Goal: Information Seeking & Learning: Understand process/instructions

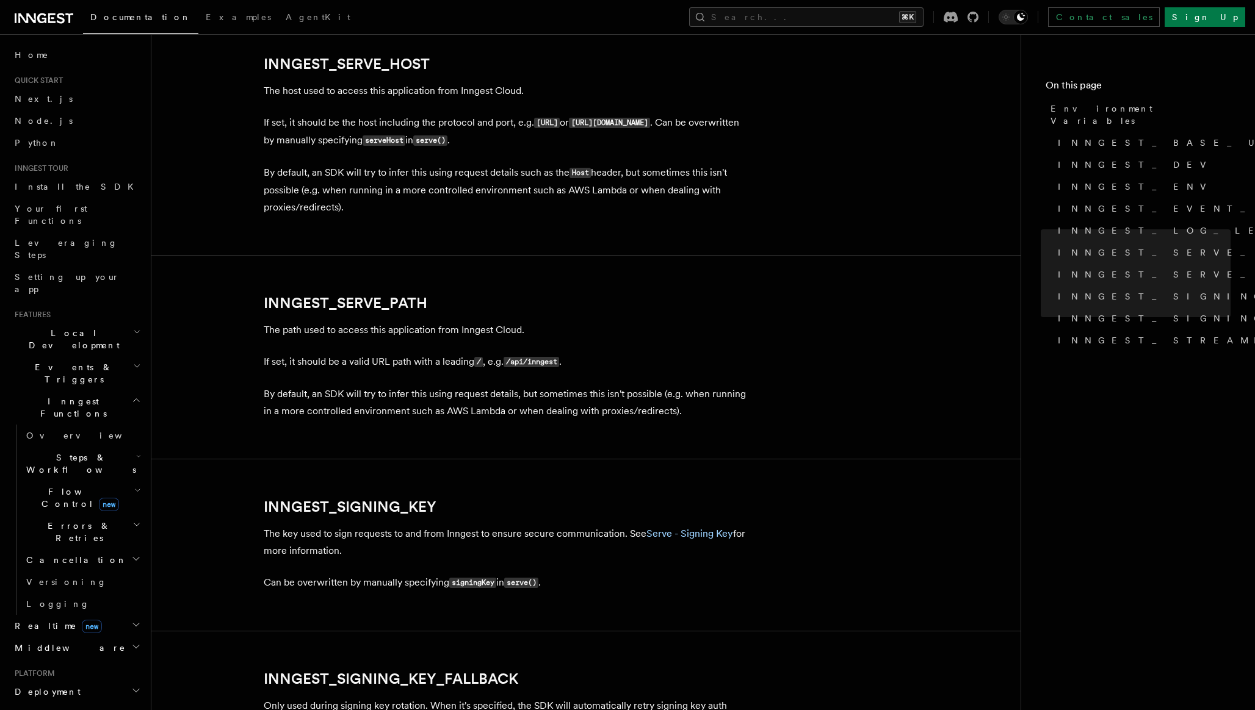
click at [134, 327] on icon "button" at bounding box center [137, 332] width 8 height 10
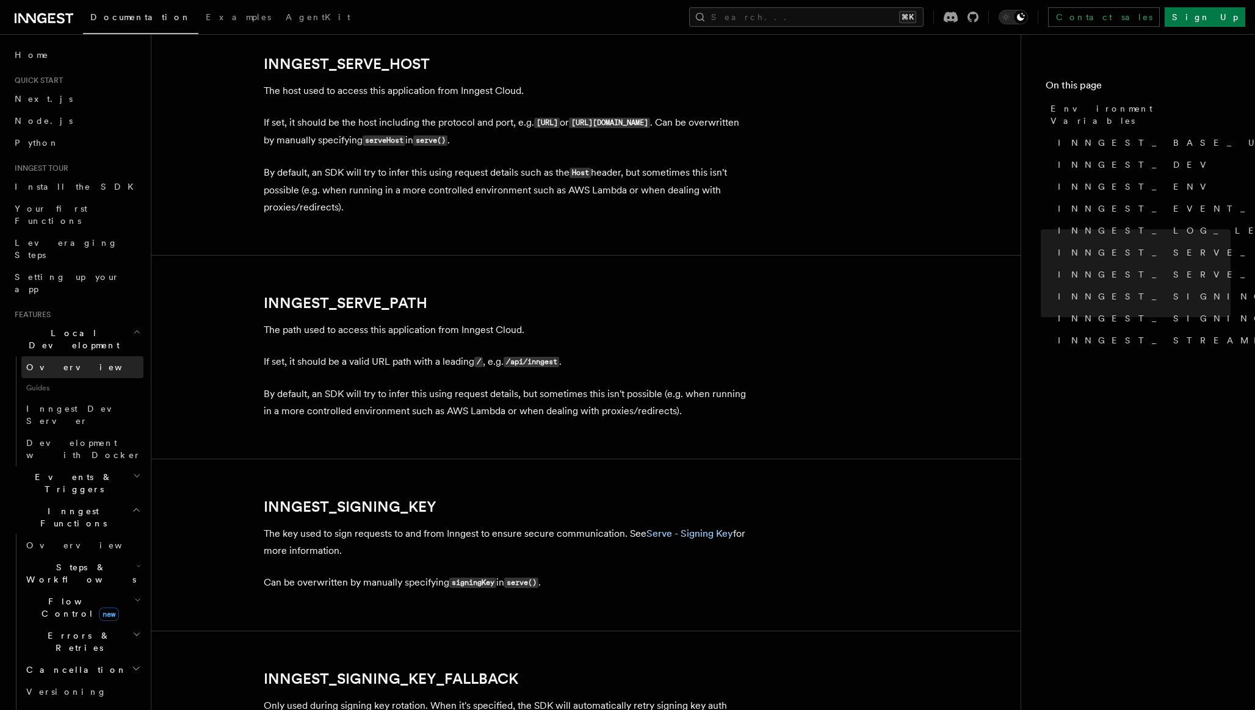
click at [66, 356] on link "Overview" at bounding box center [82, 367] width 122 height 22
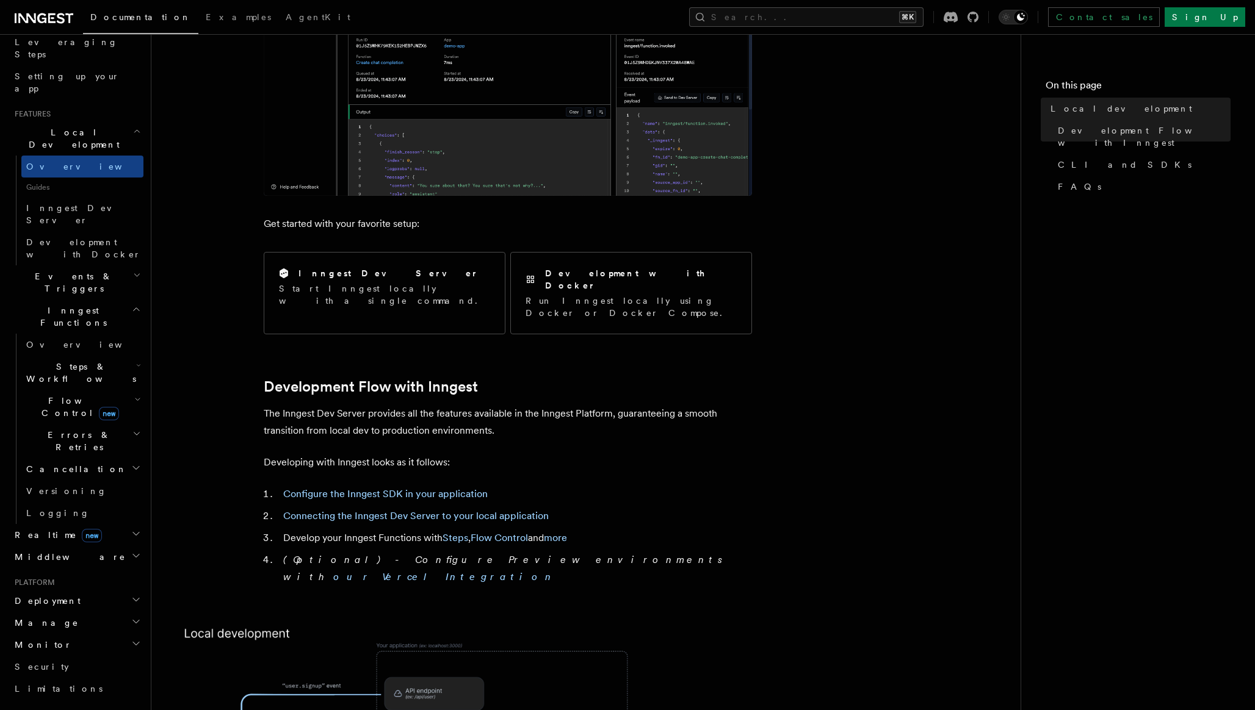
scroll to position [203, 0]
click at [137, 306] on icon "button" at bounding box center [136, 307] width 5 height 3
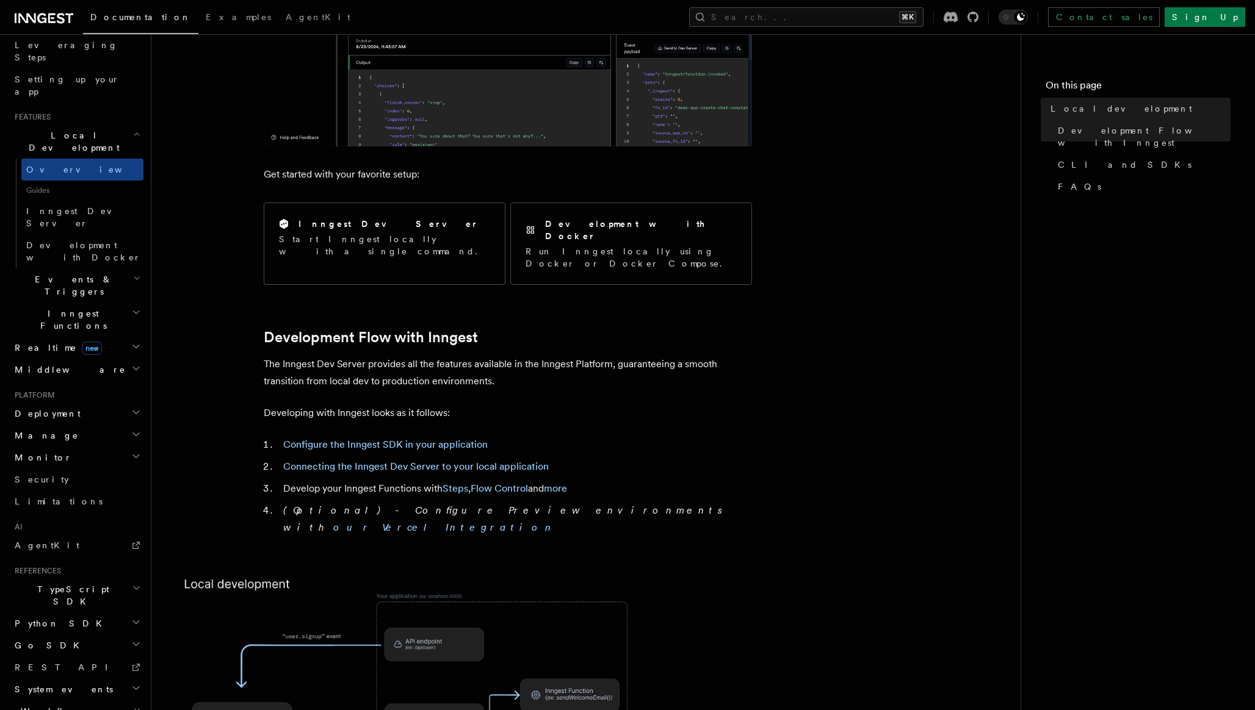
scroll to position [400, 0]
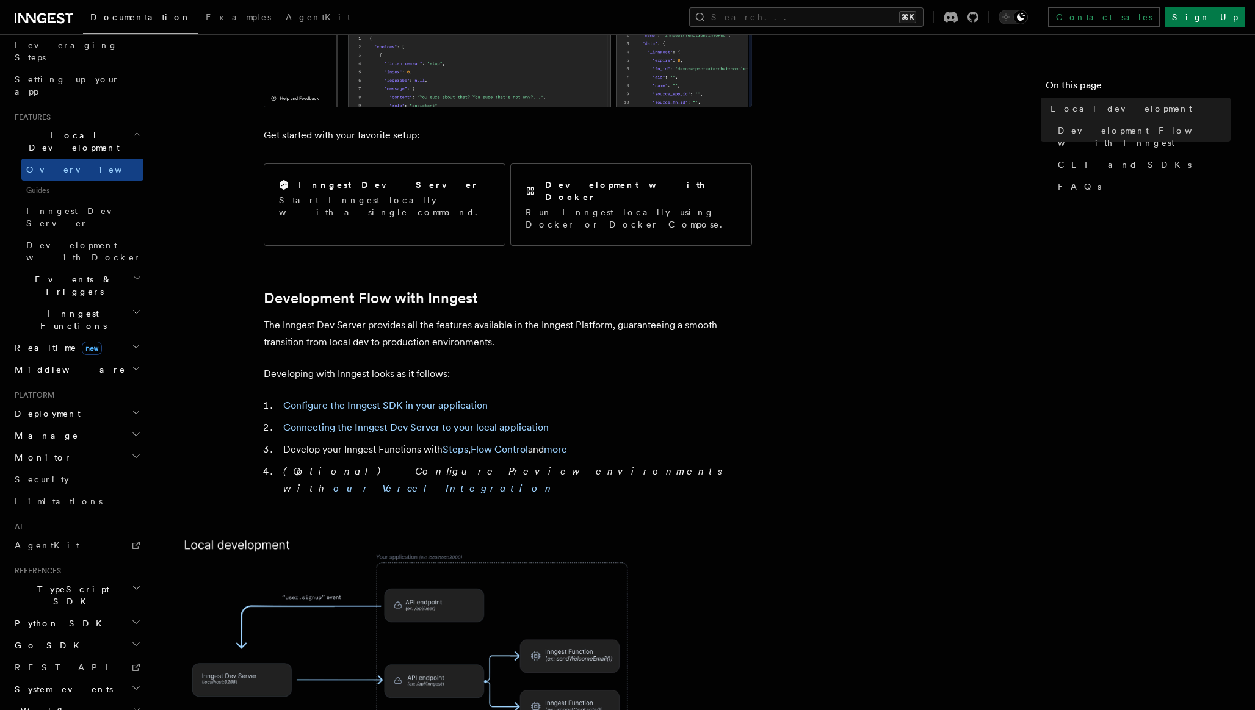
click at [138, 411] on icon "button" at bounding box center [136, 412] width 6 height 3
click at [48, 487] on span "Syncing" at bounding box center [55, 492] width 59 height 10
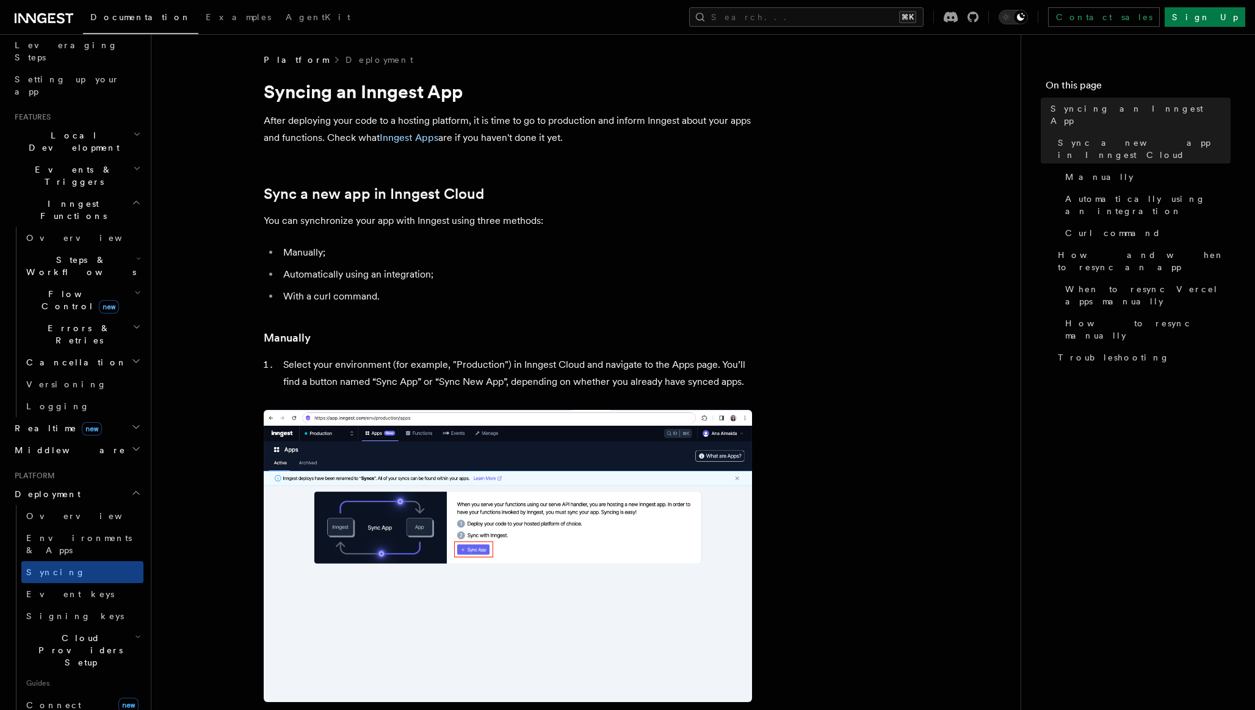
click at [137, 632] on icon "button" at bounding box center [138, 637] width 6 height 10
click at [48, 612] on span "Signing keys" at bounding box center [75, 617] width 98 height 10
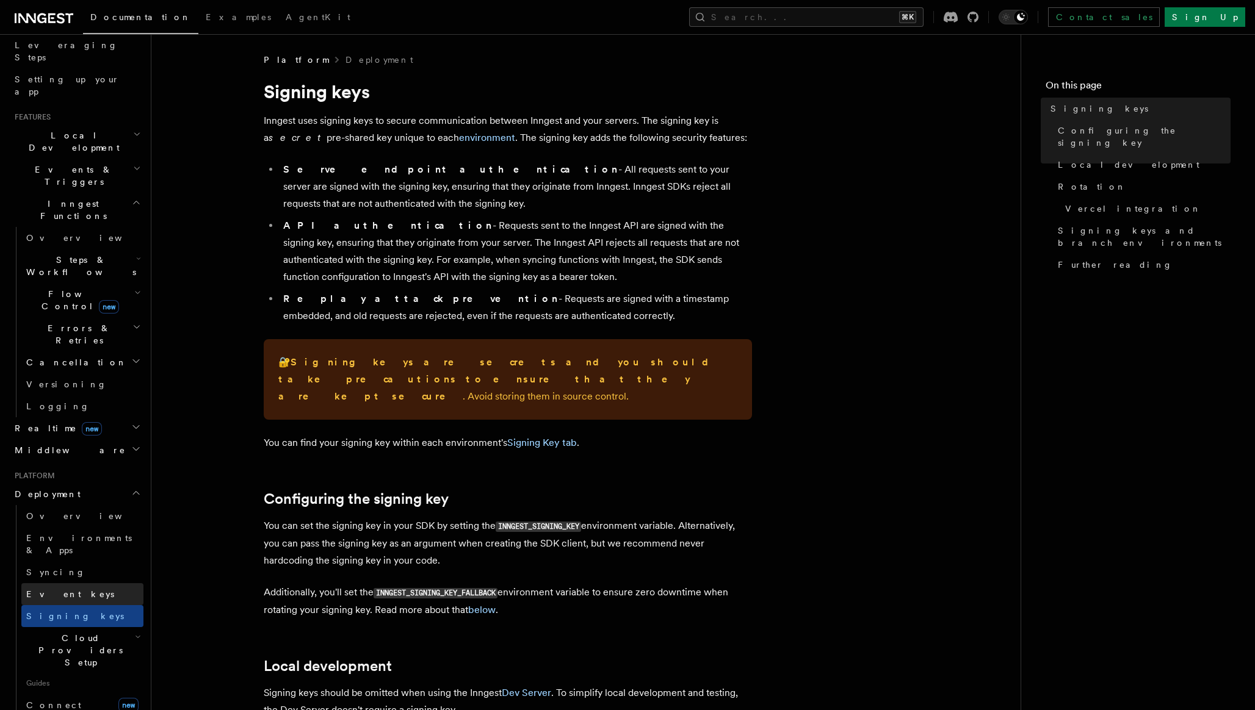
click at [46, 590] on span "Event keys" at bounding box center [70, 595] width 88 height 10
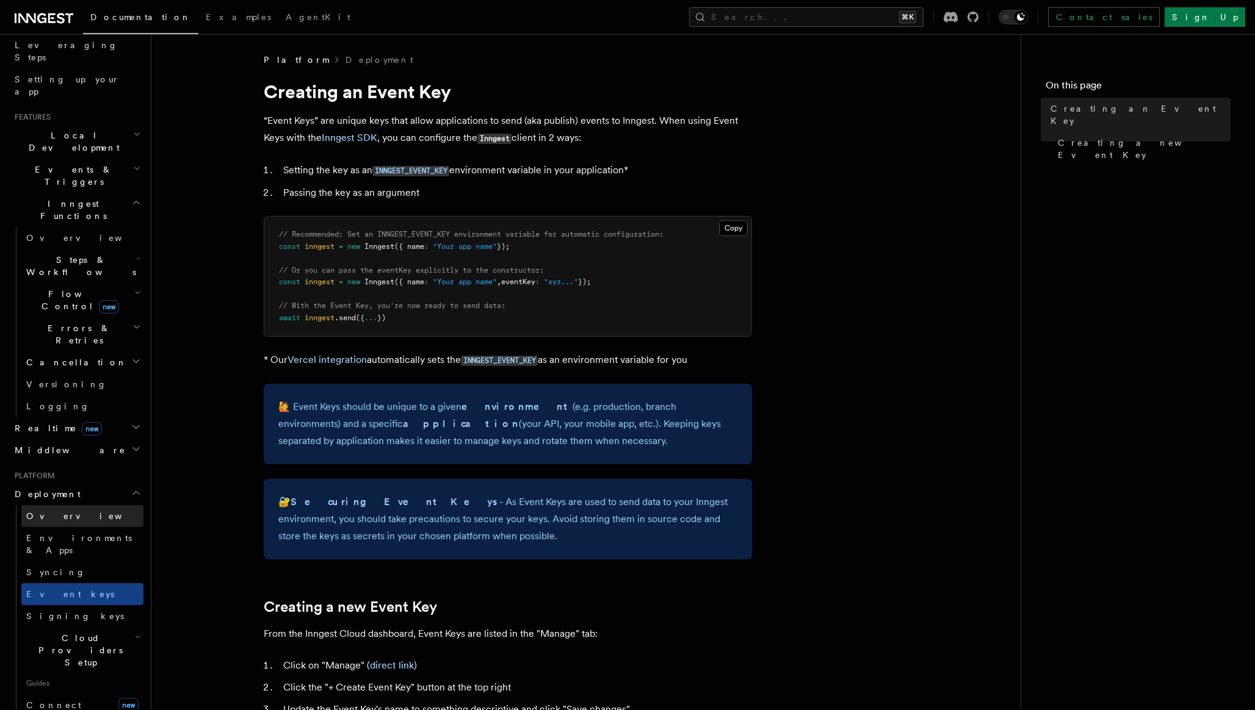
click at [62, 511] on span "Overview" at bounding box center [89, 516] width 126 height 10
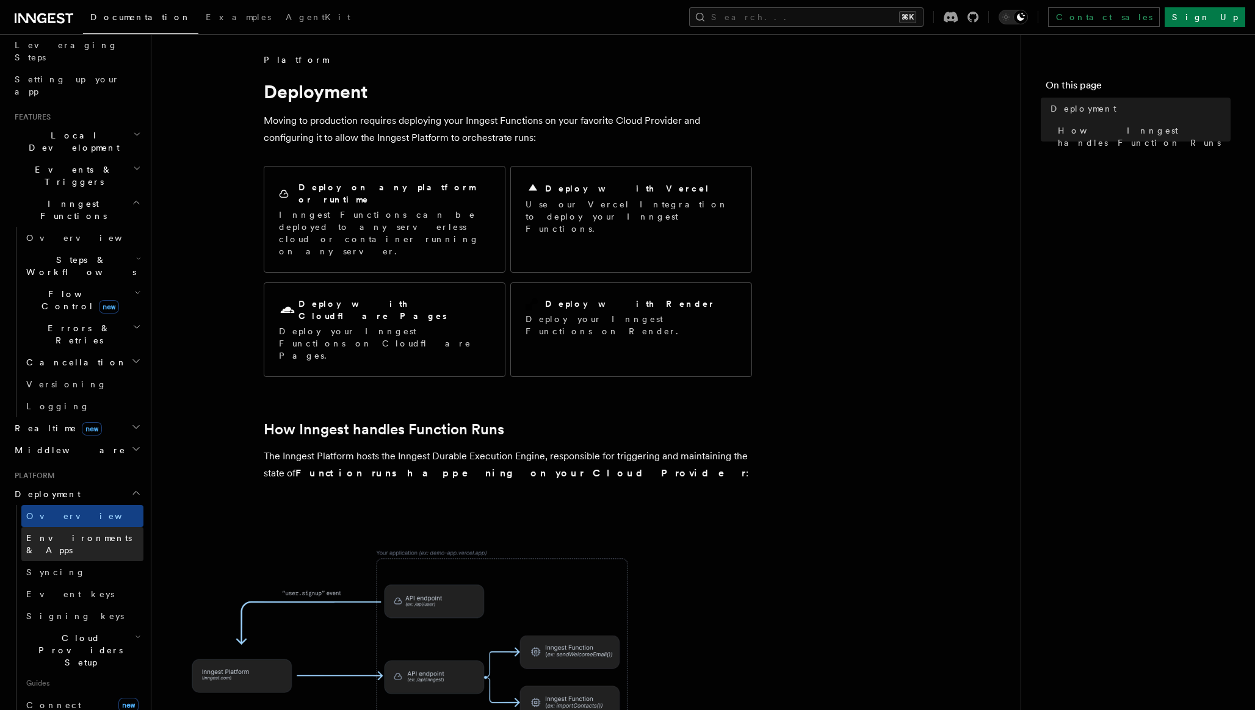
click at [63, 532] on span "Environments & Apps" at bounding box center [84, 544] width 117 height 24
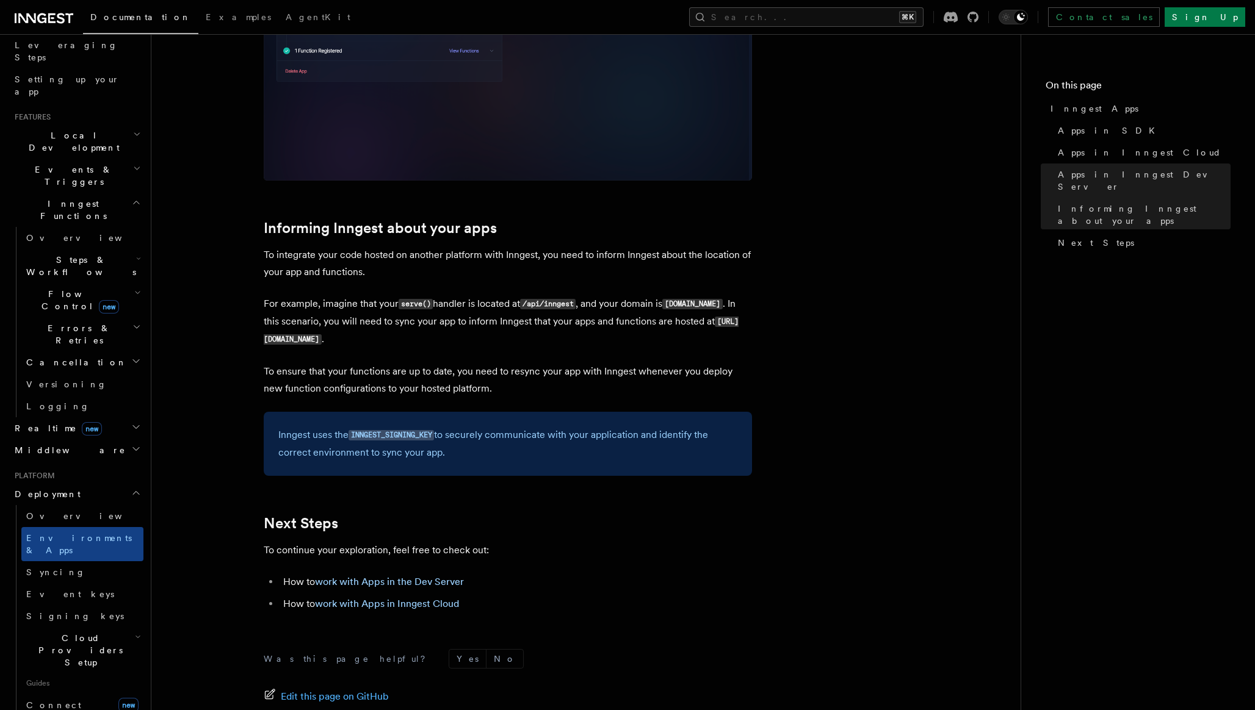
scroll to position [1671, 0]
click at [52, 511] on span "Overview" at bounding box center [89, 516] width 126 height 10
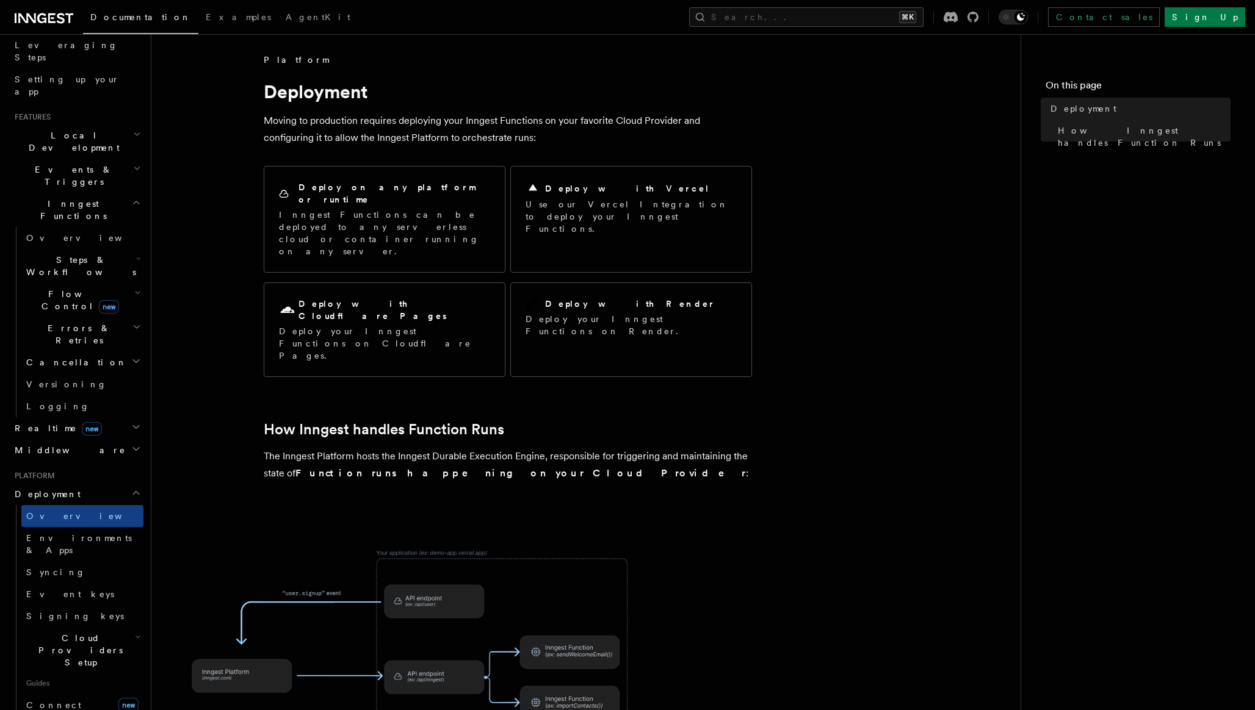
scroll to position [331, 0]
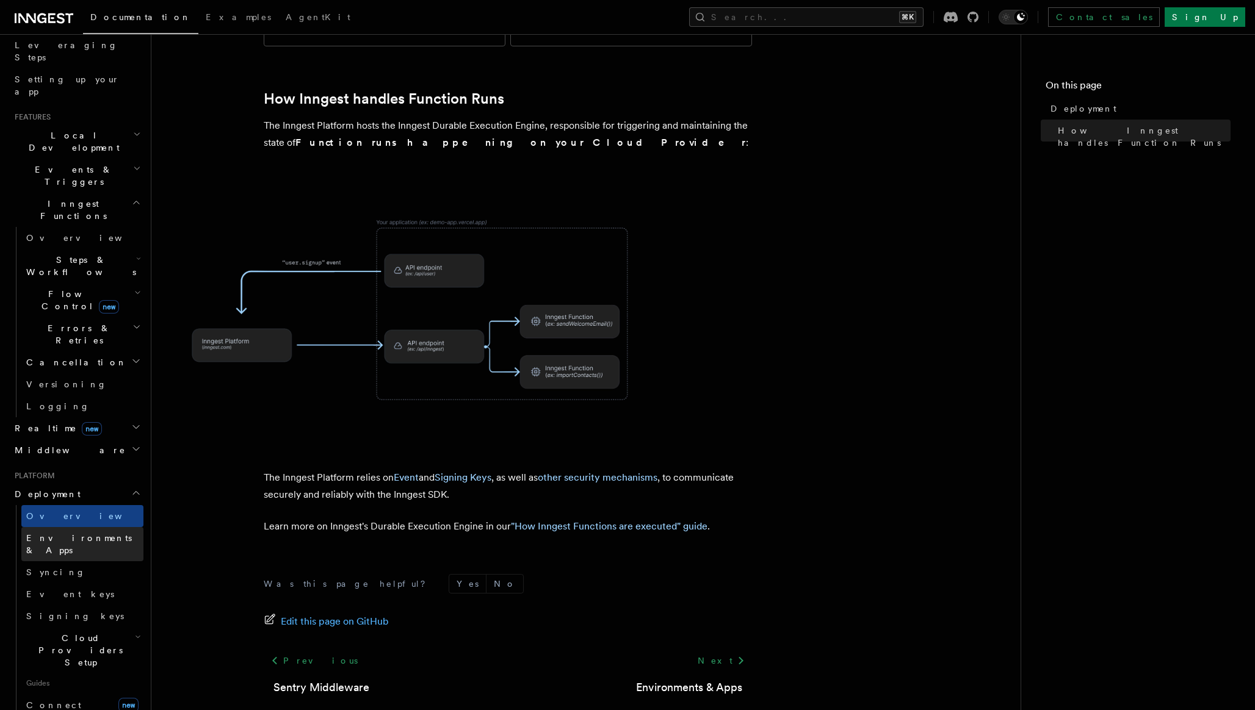
click at [92, 533] on span "Environments & Apps" at bounding box center [79, 544] width 106 height 22
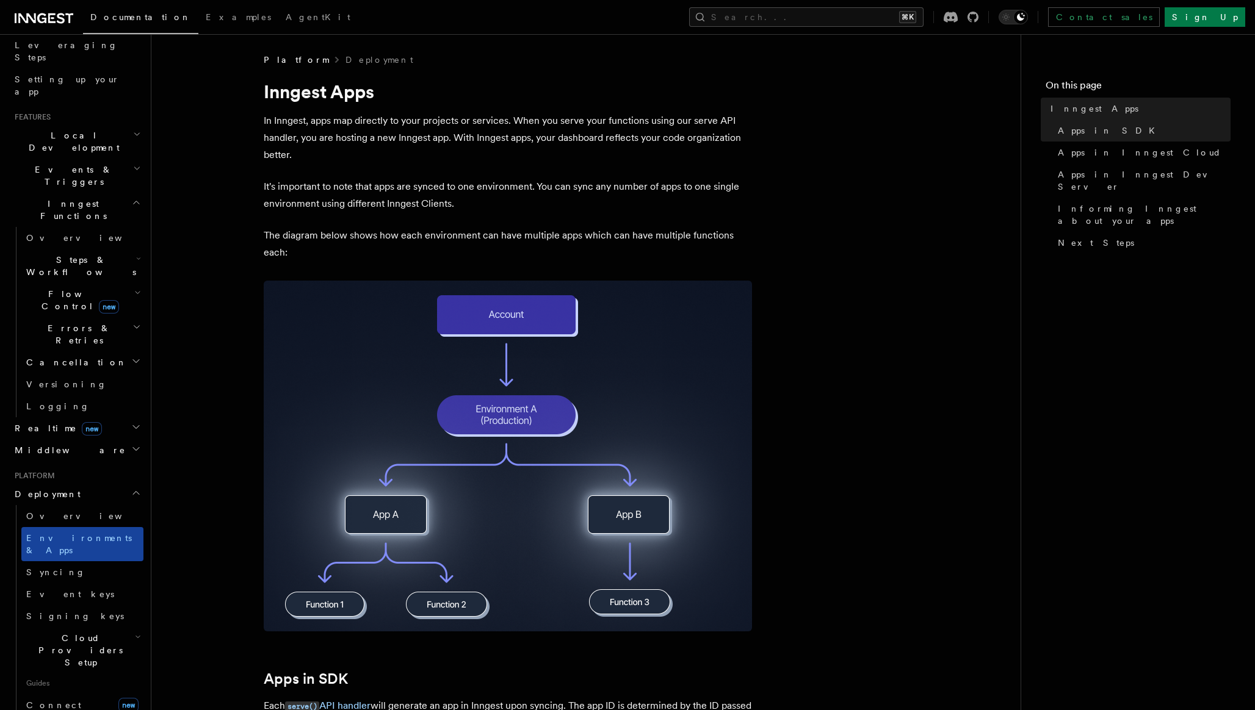
scroll to position [204, 0]
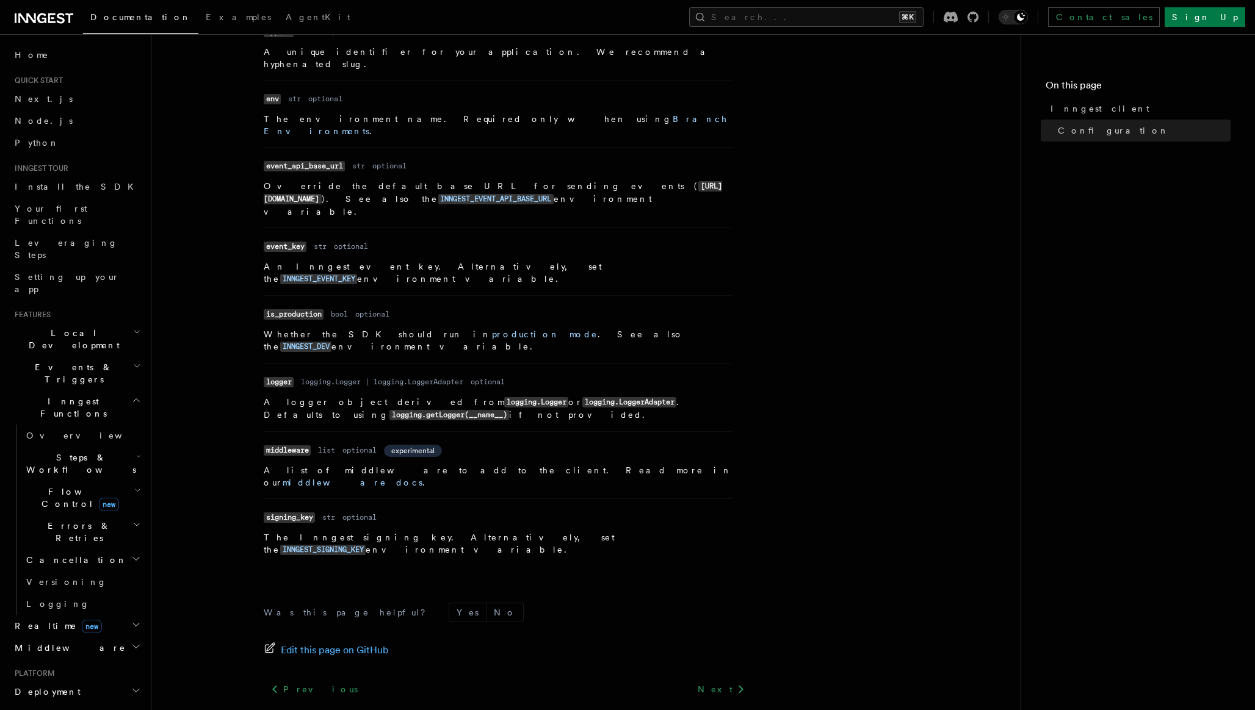
scroll to position [266, 0]
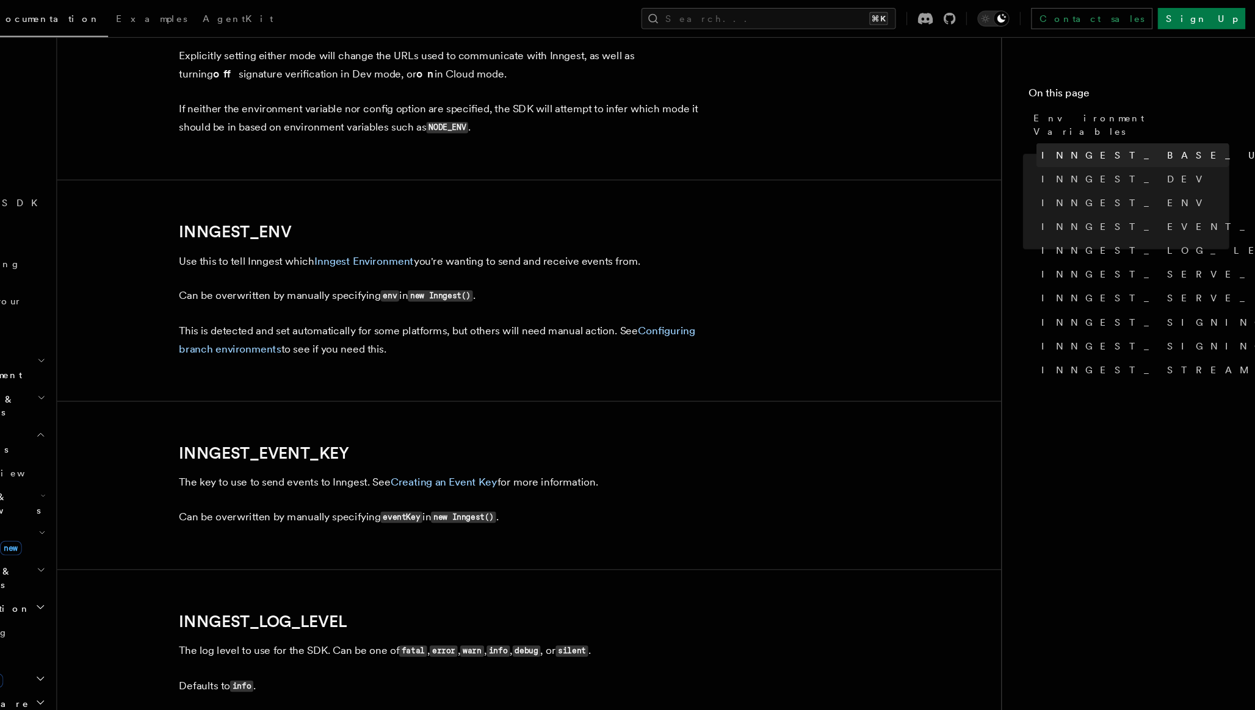
click at [1082, 137] on span "INNGEST_BASE_URL" at bounding box center [1173, 143] width 231 height 12
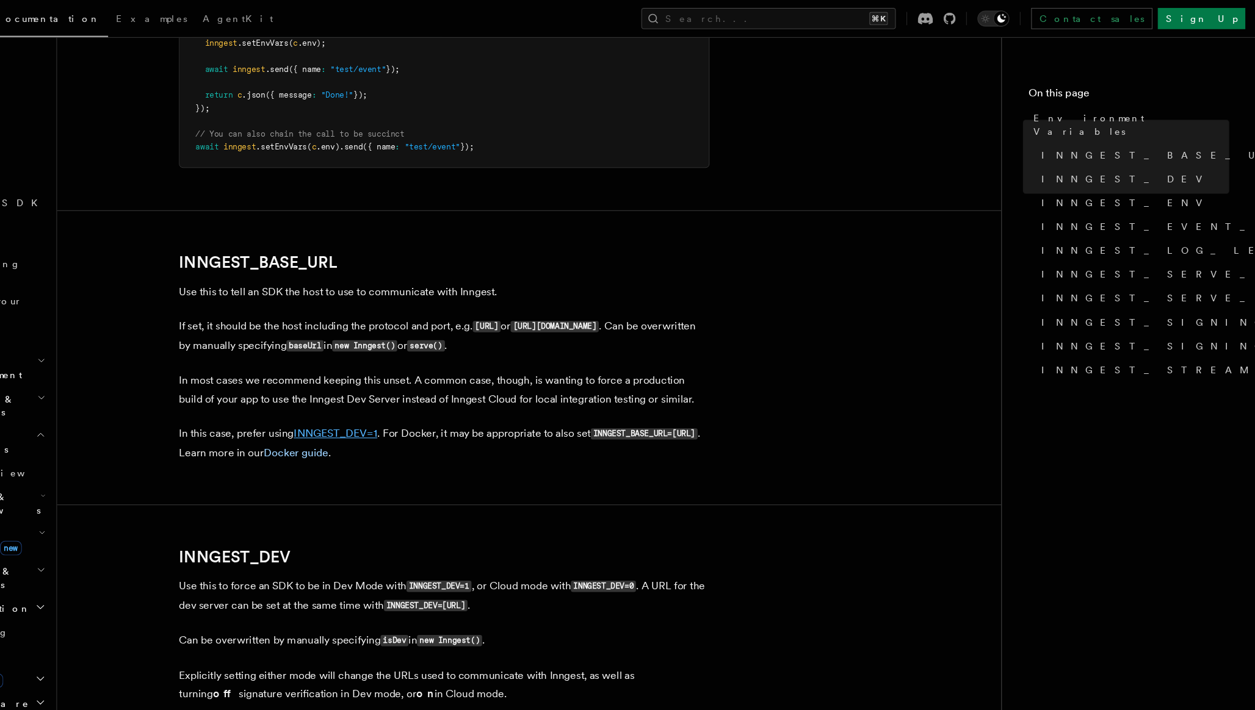
scroll to position [464, 0]
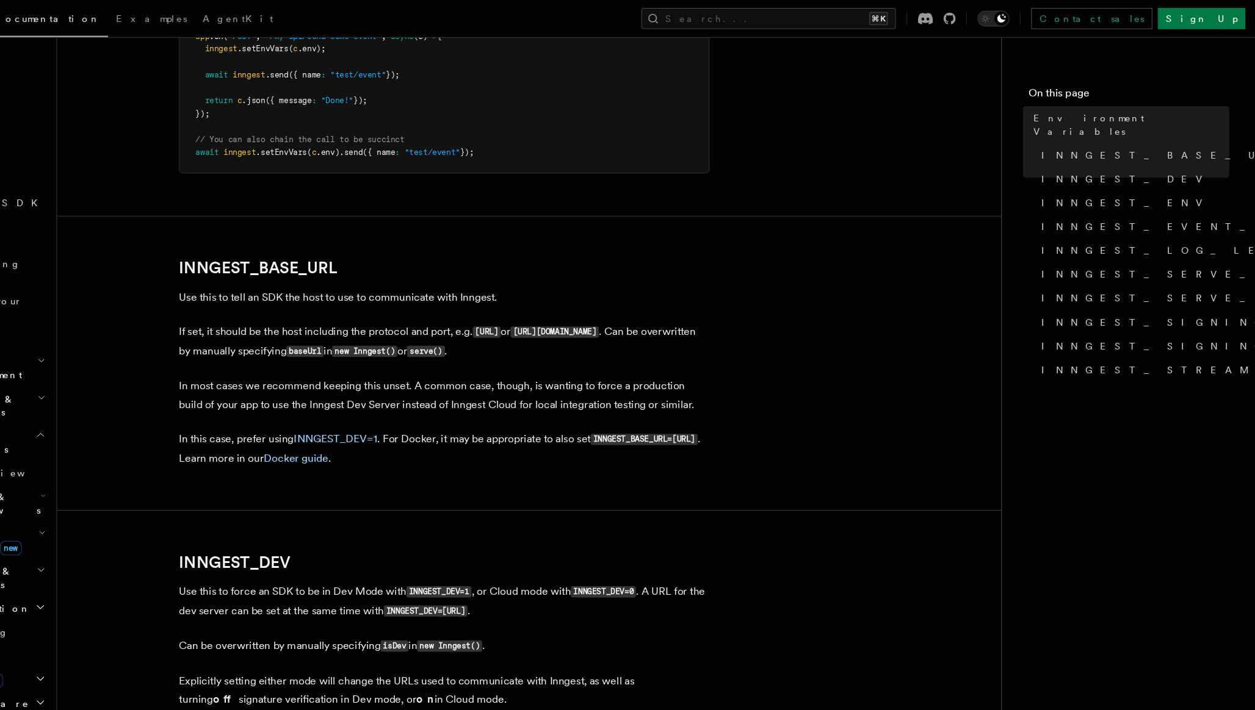
drag, startPoint x: 262, startPoint y: 273, endPoint x: 568, endPoint y: 280, distance: 305.9
click at [861, 14] on button "Search... ⌘K" at bounding box center [806, 17] width 234 height 20
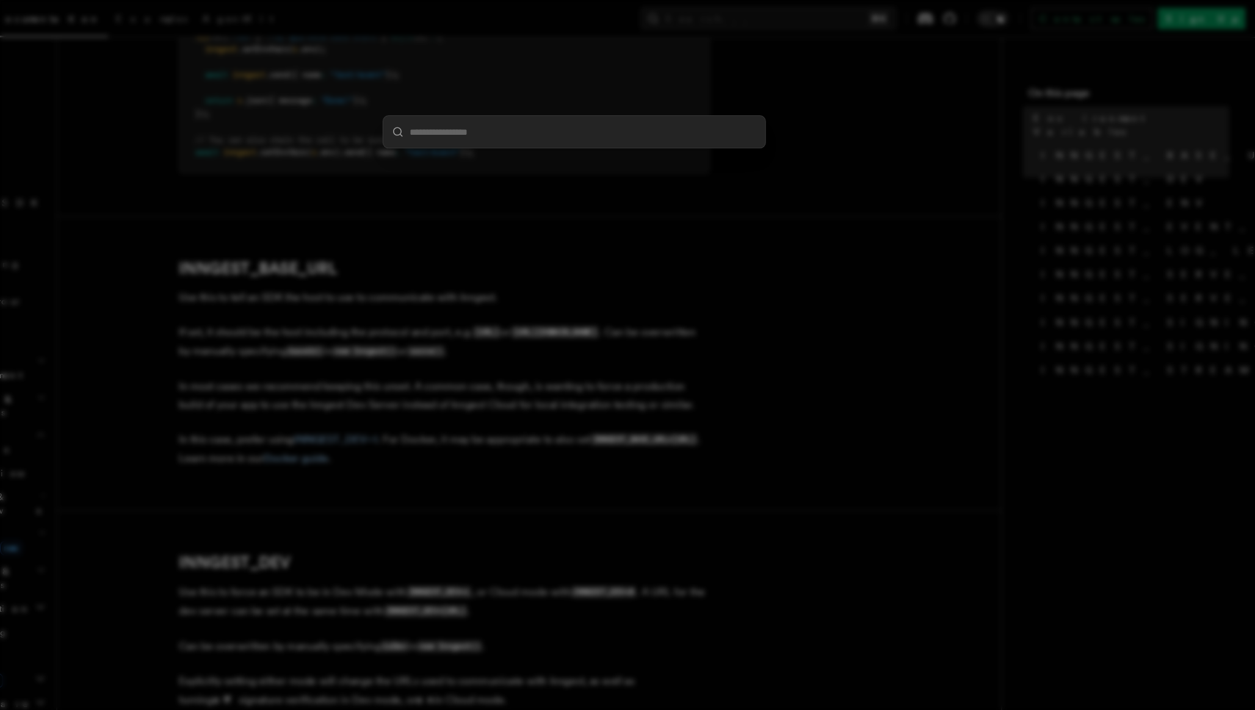
click at [751, 218] on div at bounding box center [627, 355] width 1255 height 710
